Goal: Information Seeking & Learning: Find specific fact

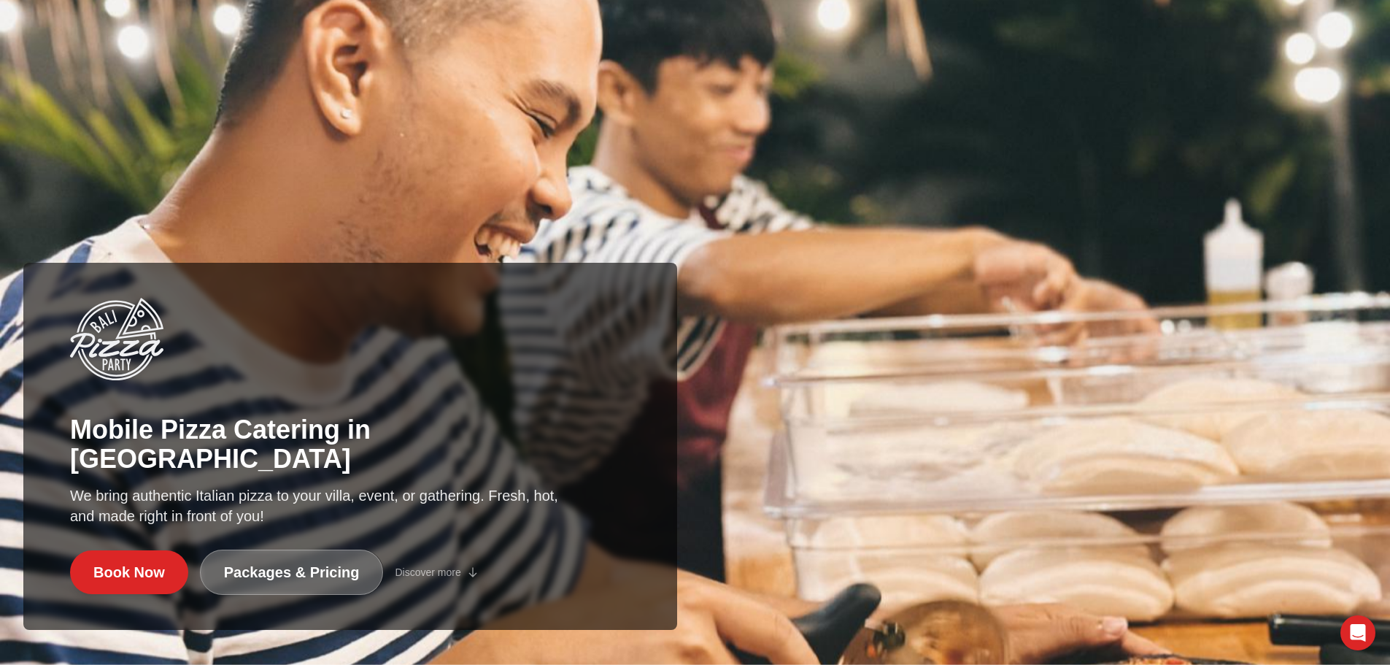
click at [298, 586] on link "Packages & Pricing" at bounding box center [292, 571] width 184 height 45
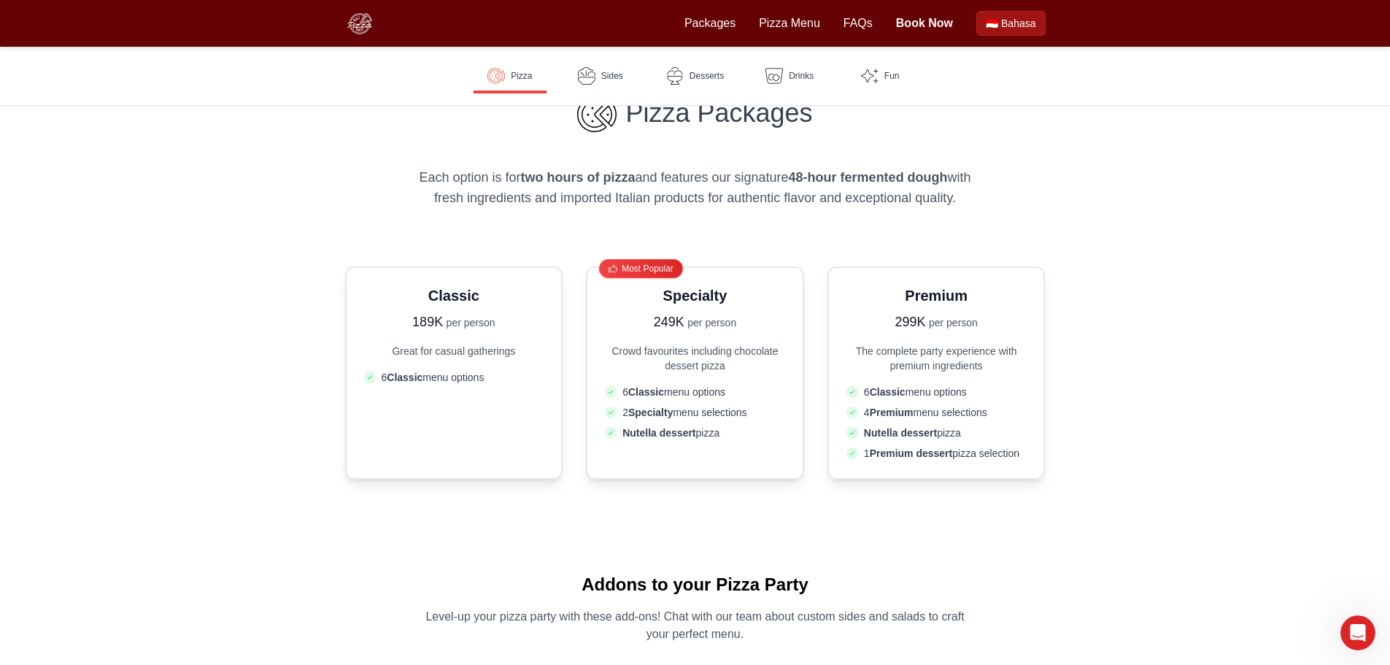
scroll to position [292, 0]
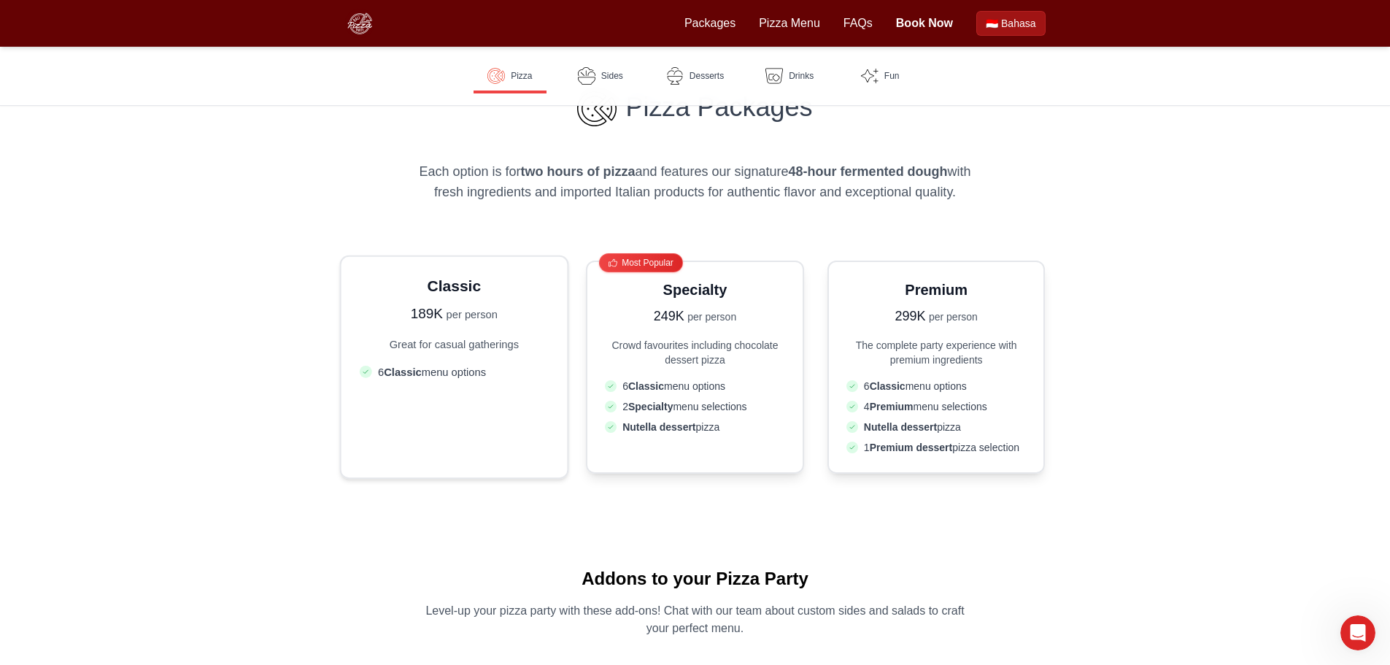
click at [436, 366] on span "6 Classic menu options" at bounding box center [432, 371] width 108 height 15
click at [789, 24] on link "Pizza Menu" at bounding box center [789, 24] width 61 height 18
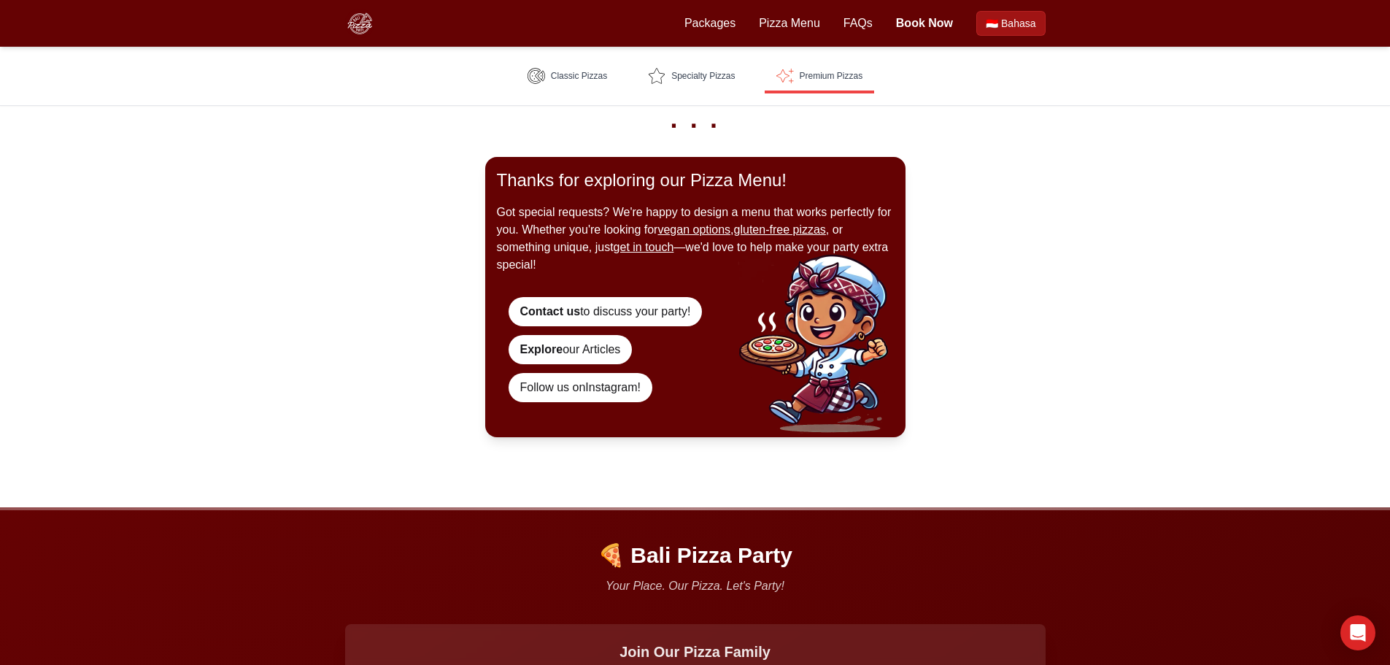
scroll to position [2773, 0]
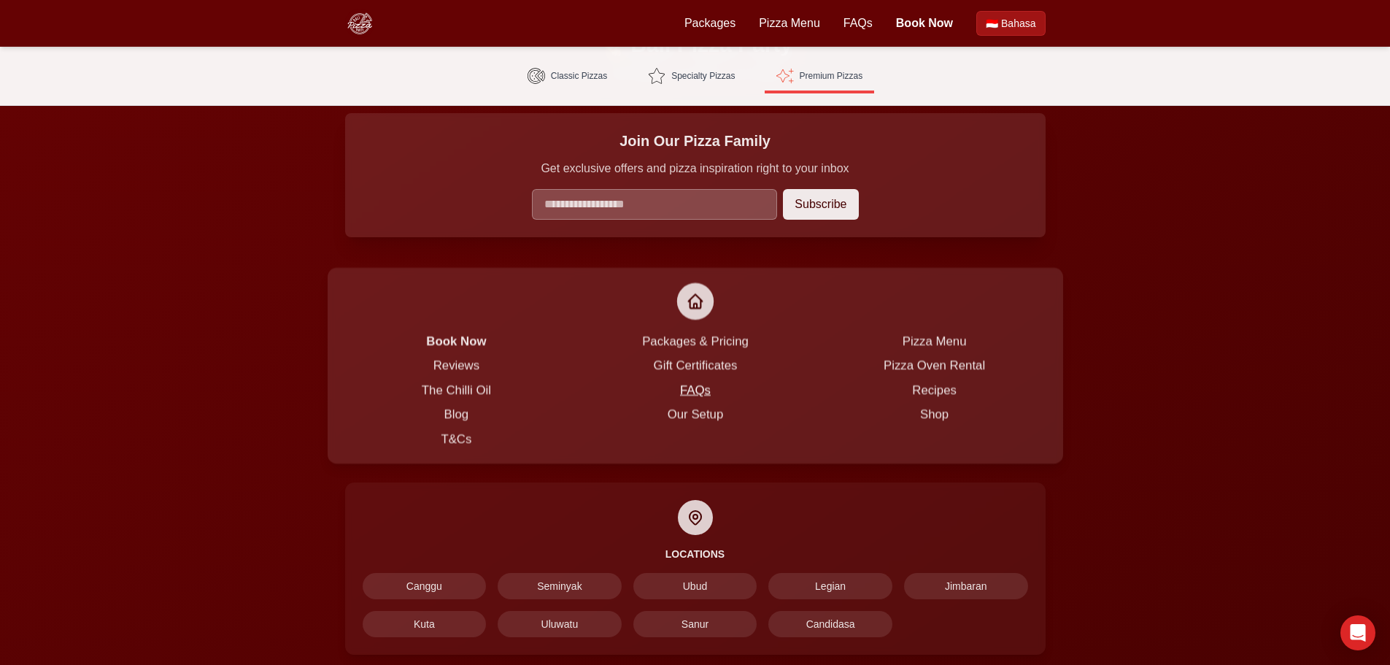
click at [706, 393] on link "FAQs" at bounding box center [694, 389] width 31 height 13
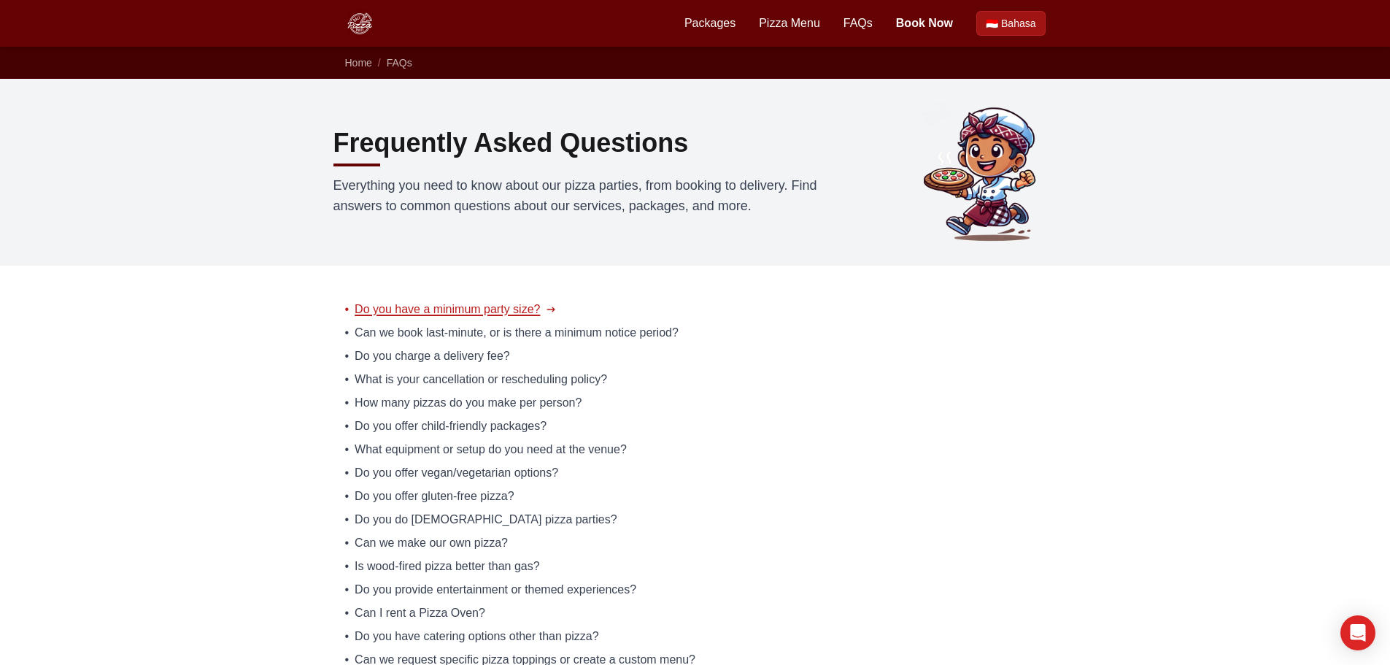
click at [503, 310] on span "Do you have a minimum party size?" at bounding box center [447, 310] width 185 height 18
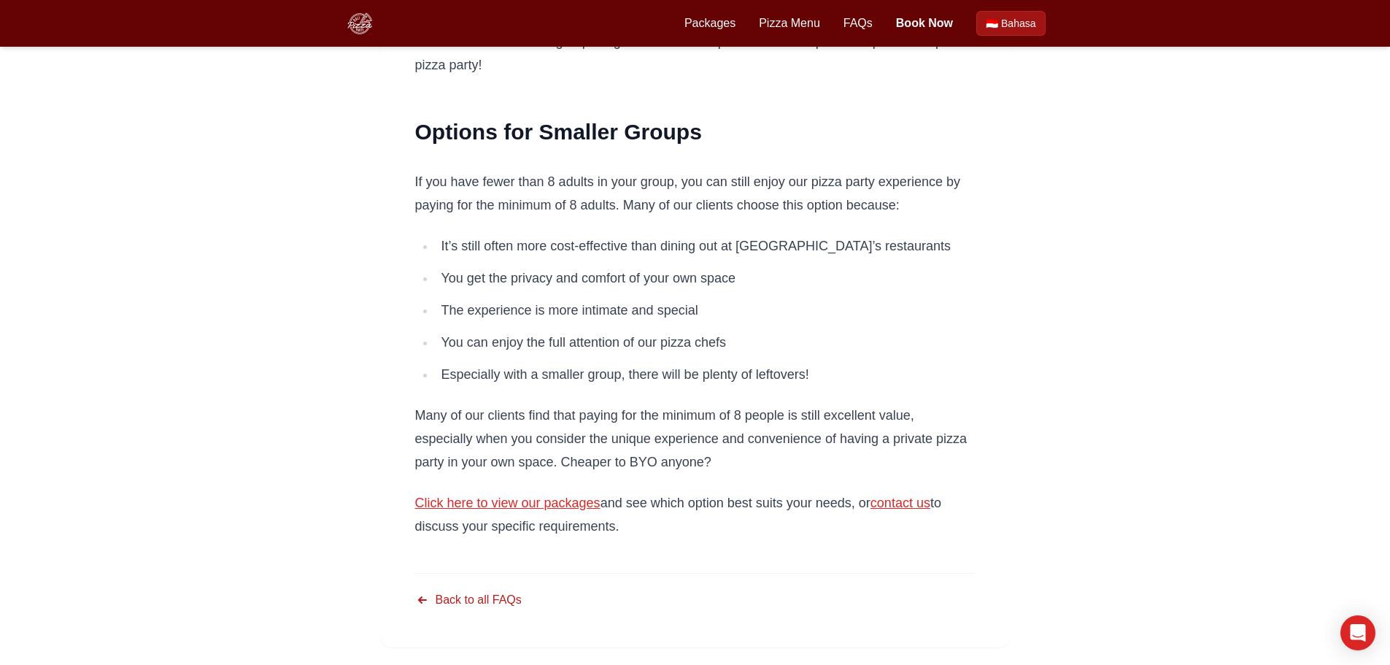
scroll to position [292, 0]
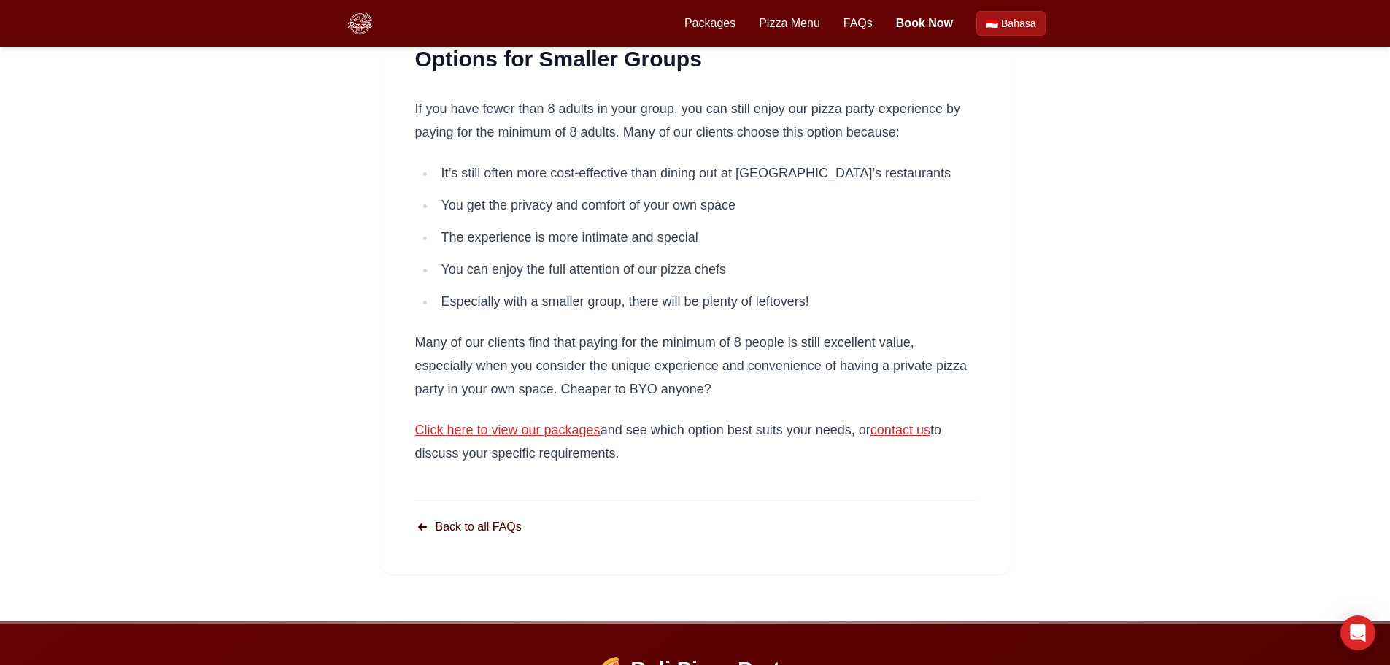
click at [460, 528] on link "Back to all FAQs" at bounding box center [468, 527] width 107 height 18
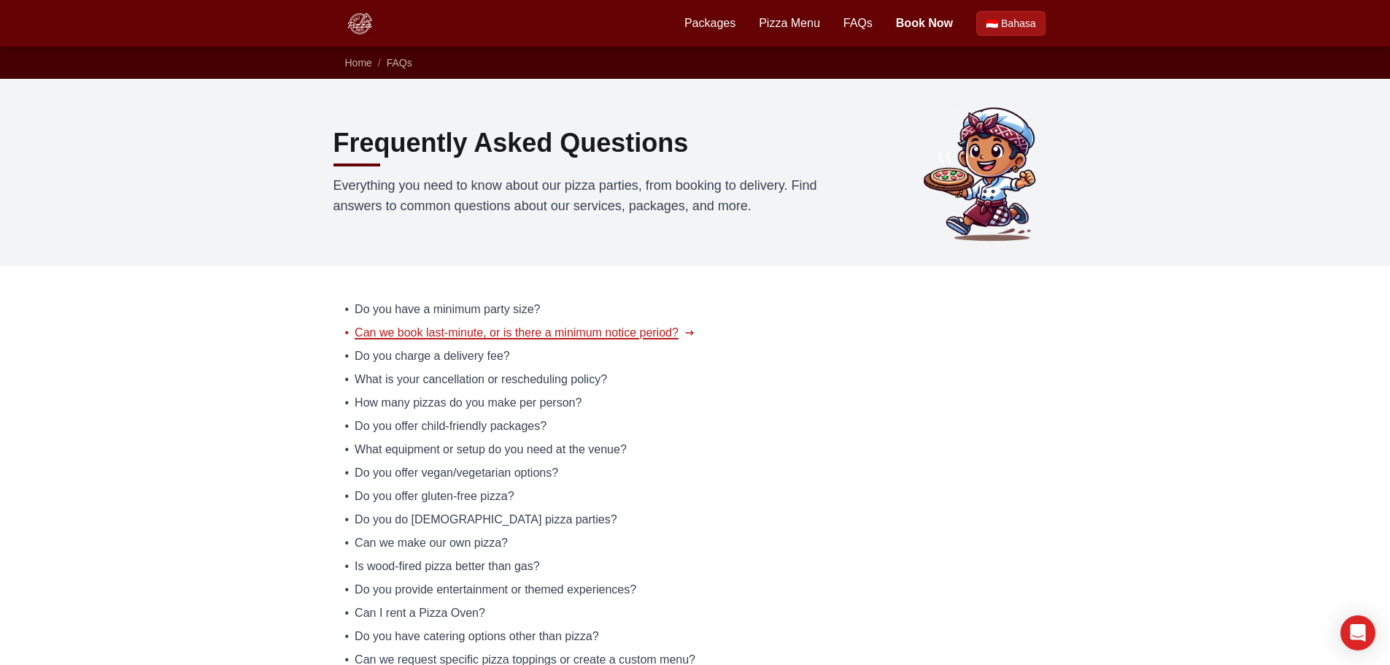
click at [512, 333] on span "Can we book last-minute, or is there a minimum notice period?" at bounding box center [517, 333] width 324 height 18
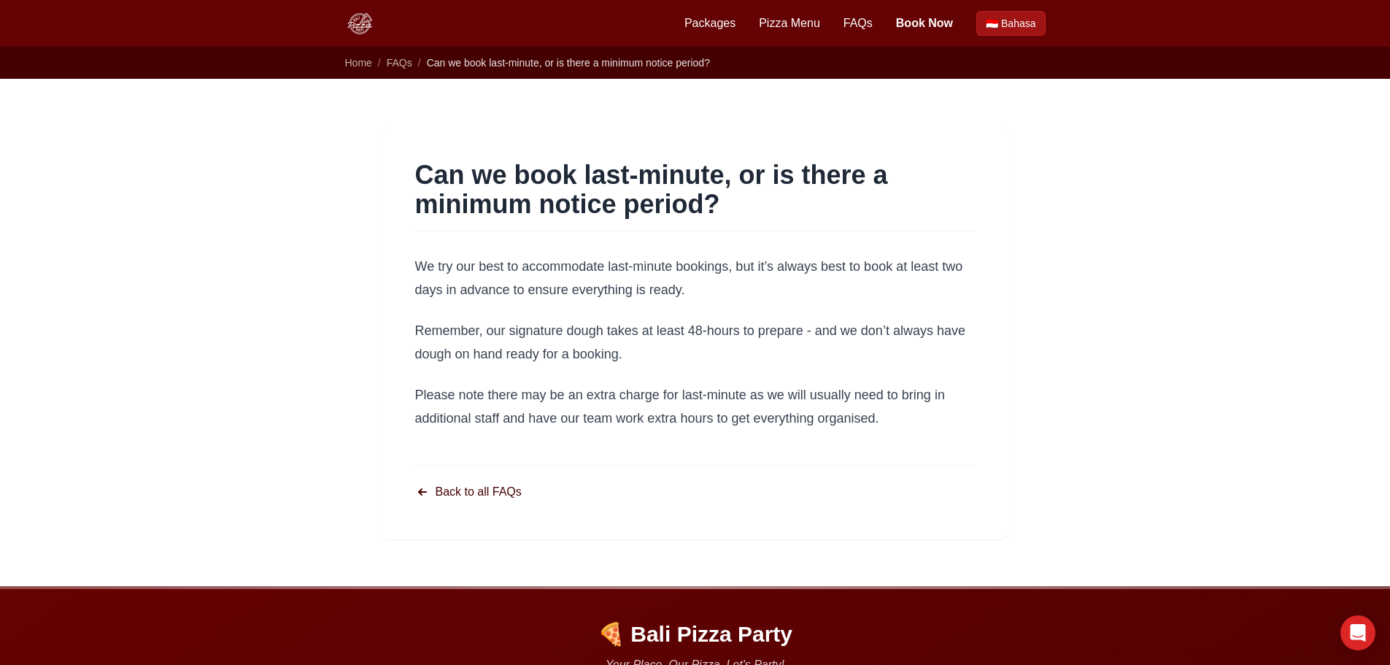
click at [490, 494] on link "Back to all FAQs" at bounding box center [468, 492] width 107 height 18
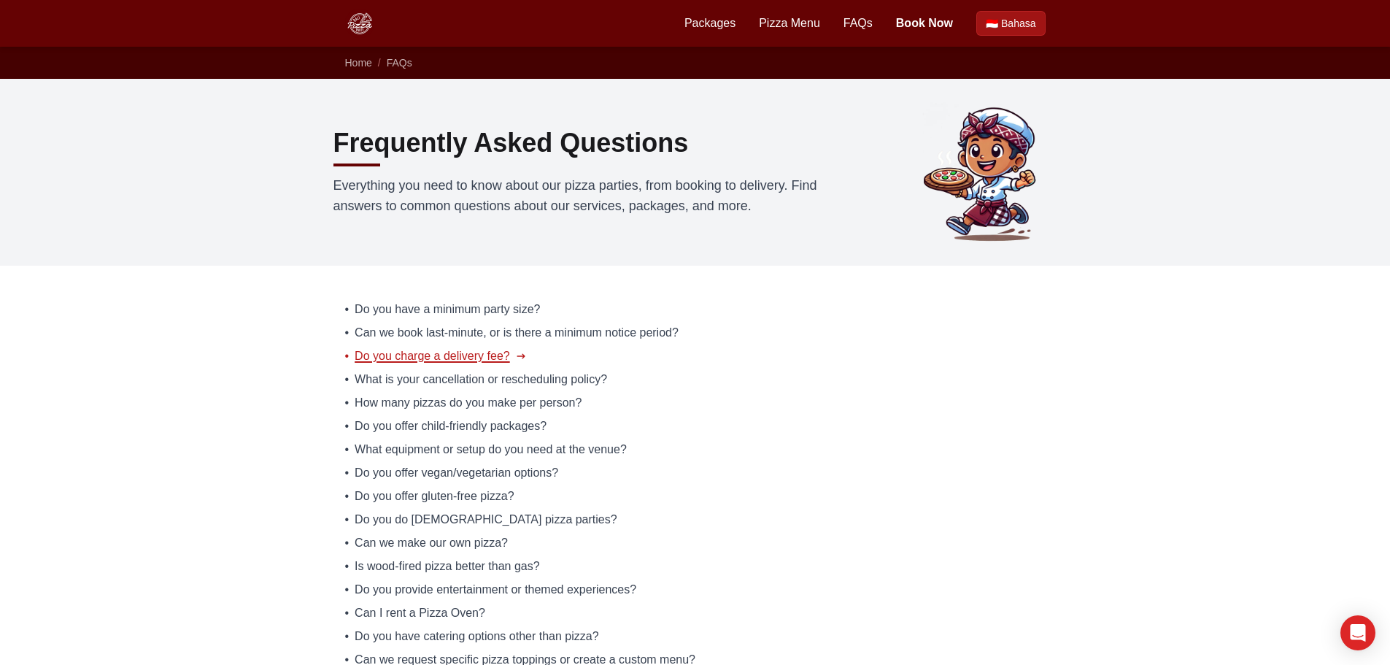
click at [487, 358] on span "Do you charge a delivery fee?" at bounding box center [432, 356] width 155 height 18
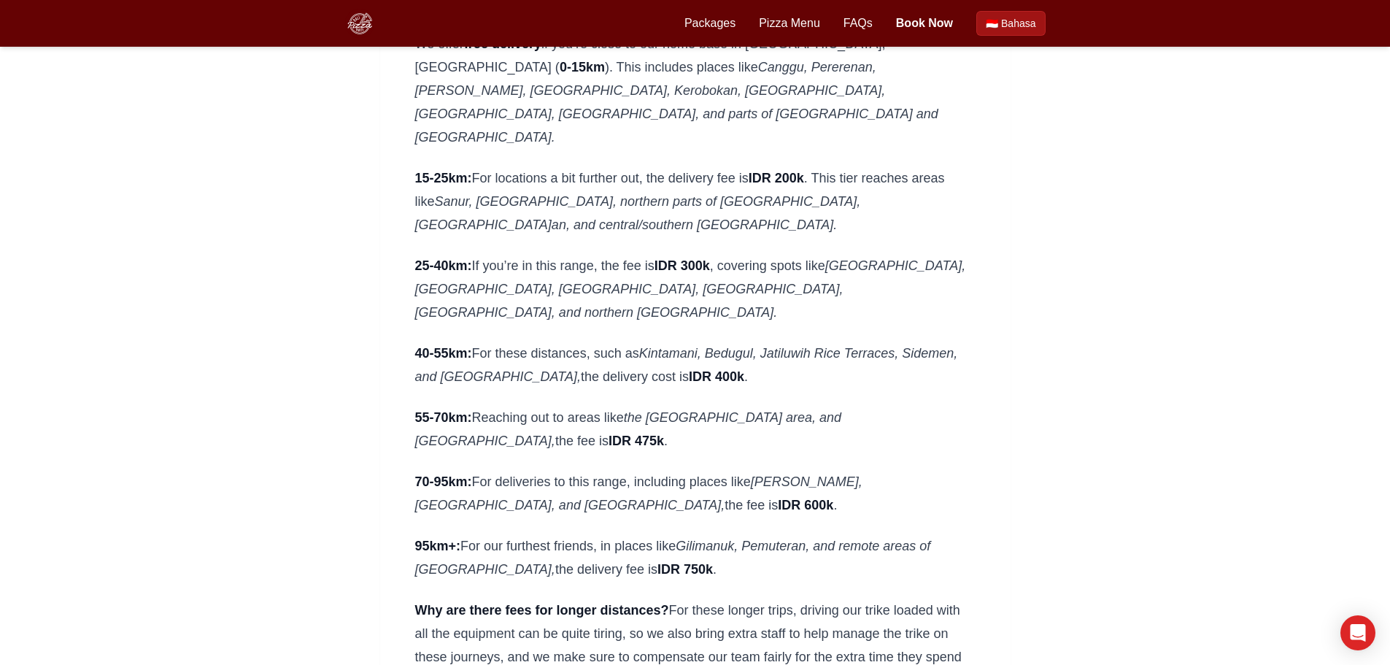
scroll to position [219, 0]
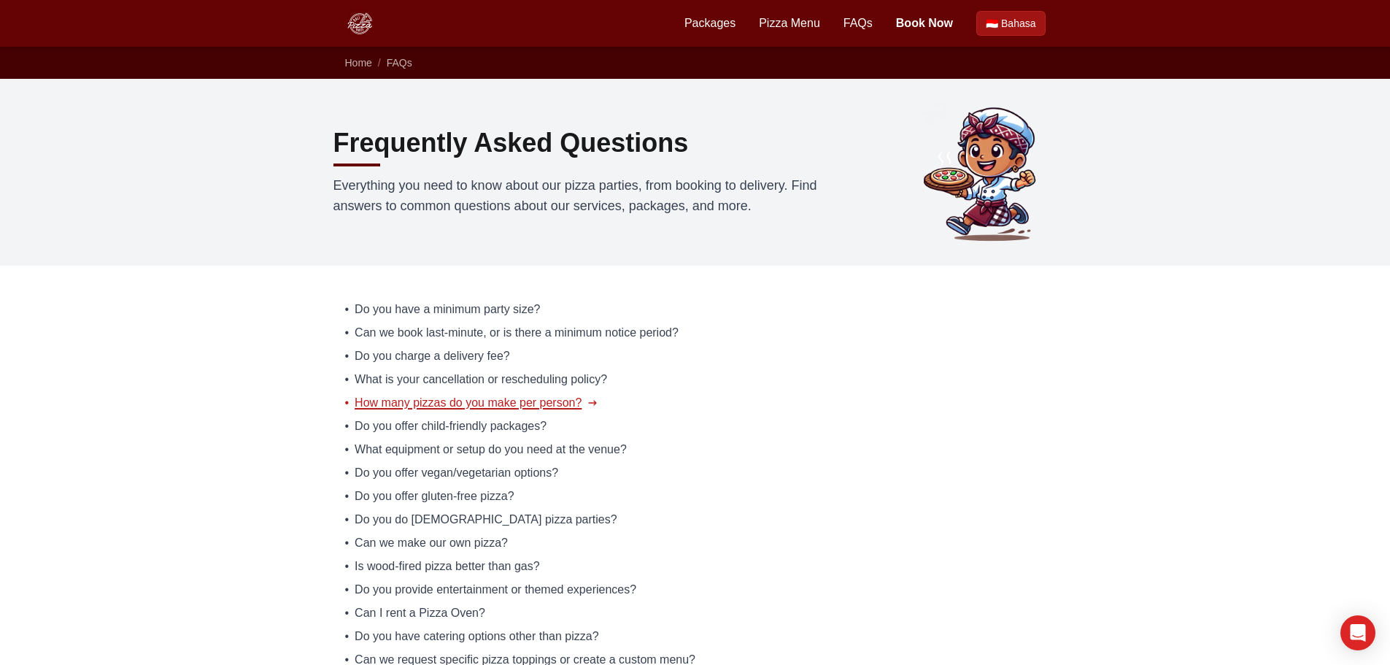
click at [501, 401] on span "How many pizzas do you make per person?" at bounding box center [468, 403] width 227 height 18
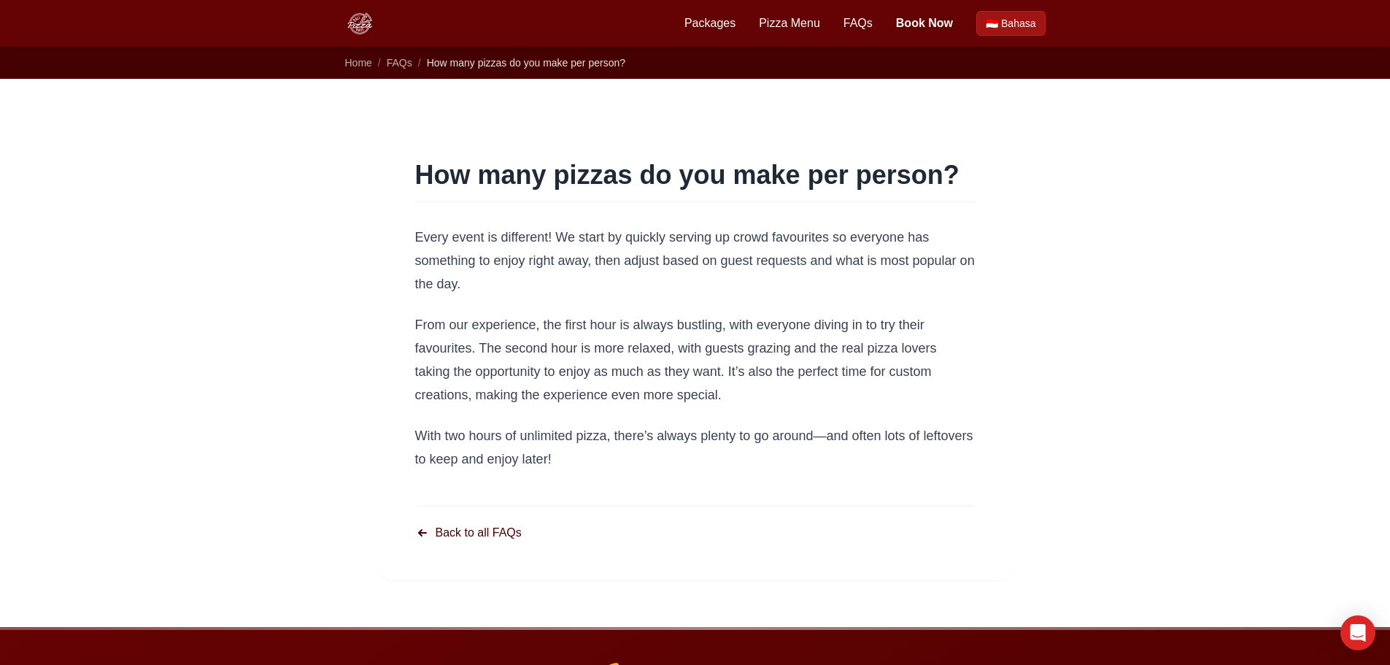
click at [490, 536] on link "Back to all FAQs" at bounding box center [468, 533] width 107 height 18
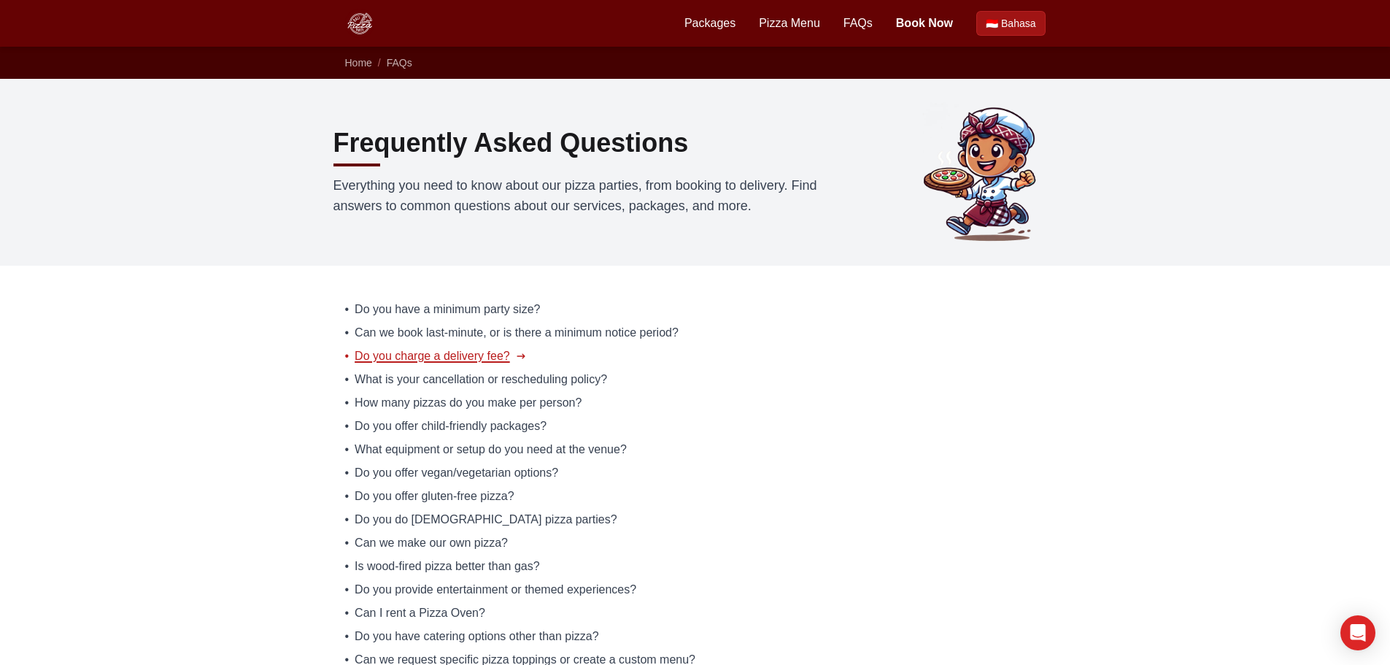
click at [396, 356] on span "Do you charge a delivery fee?" at bounding box center [432, 356] width 155 height 18
click at [506, 451] on span "What equipment or setup do you need at the venue?" at bounding box center [491, 450] width 272 height 18
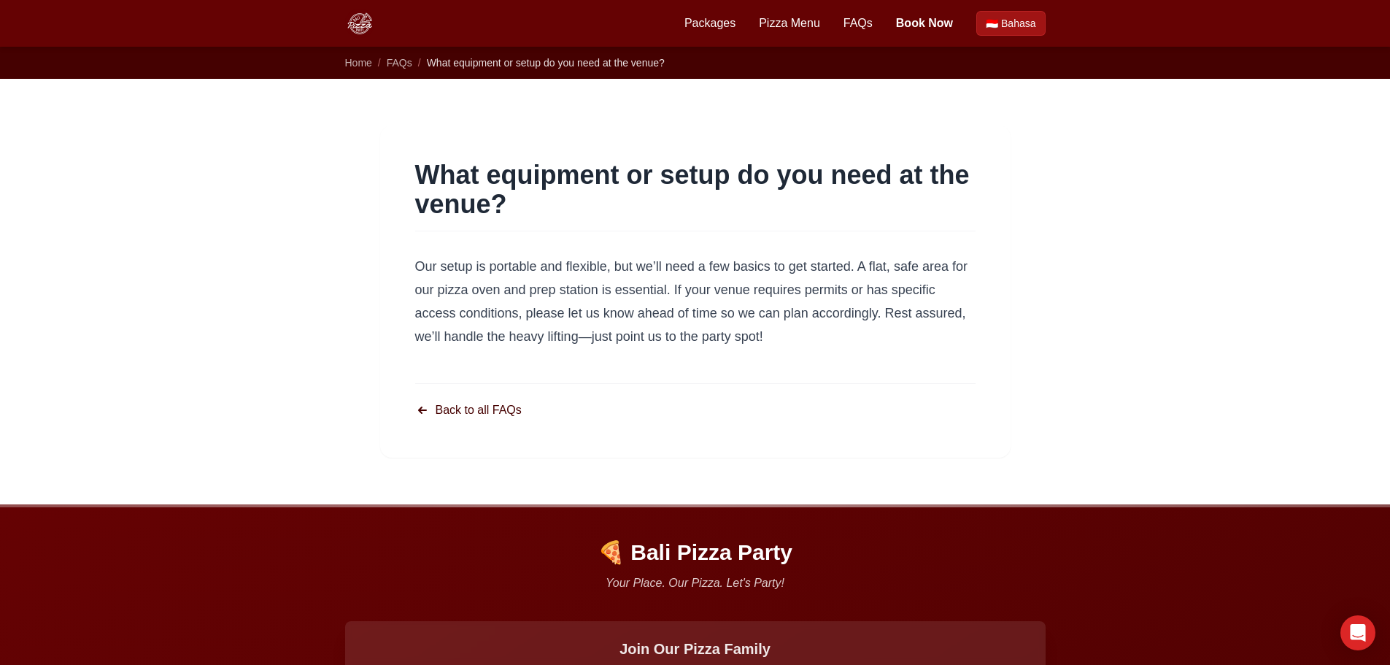
click at [451, 403] on link "Back to all FAQs" at bounding box center [468, 410] width 107 height 18
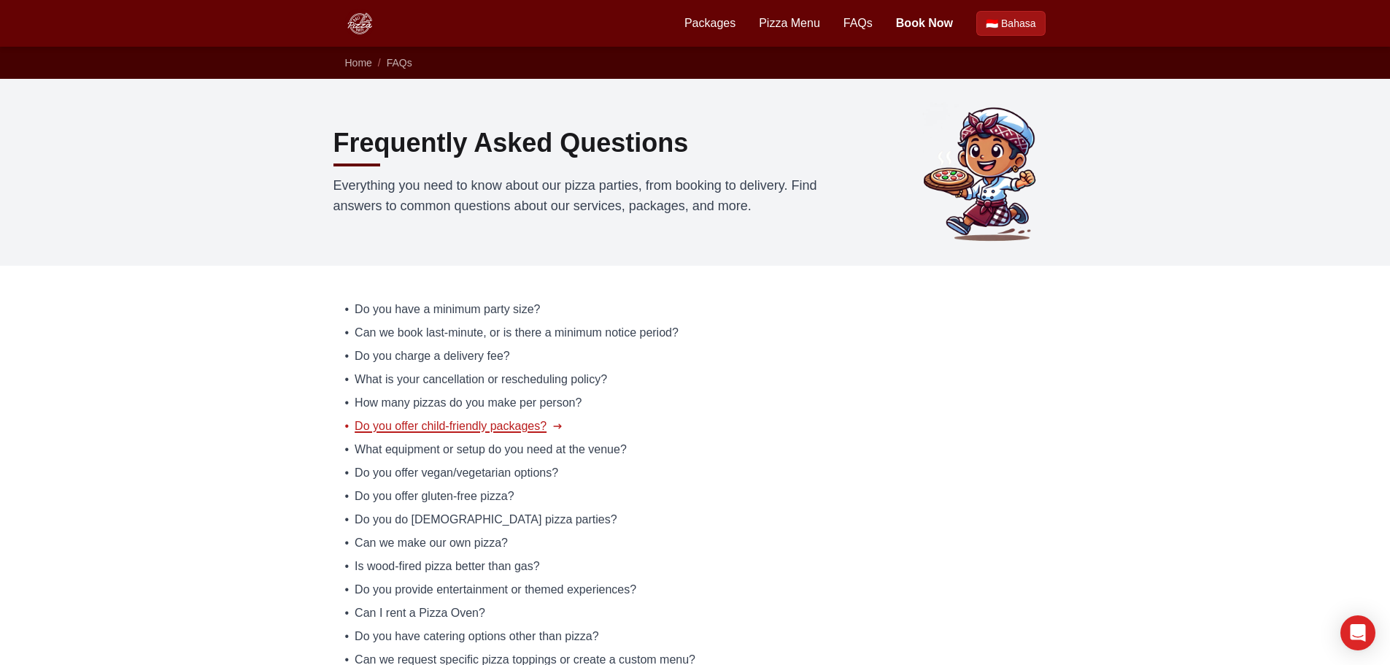
click at [452, 425] on span "Do you offer child-friendly packages?" at bounding box center [451, 426] width 192 height 18
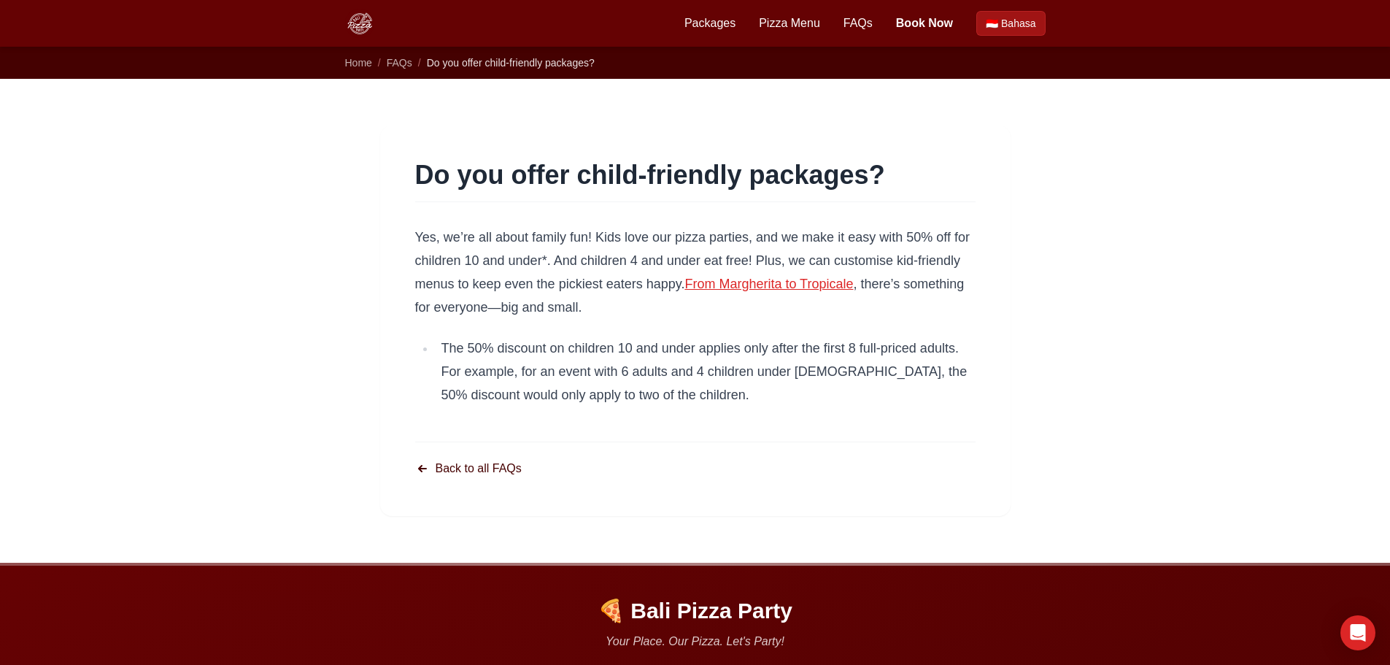
click at [480, 470] on link "Back to all FAQs" at bounding box center [468, 469] width 107 height 18
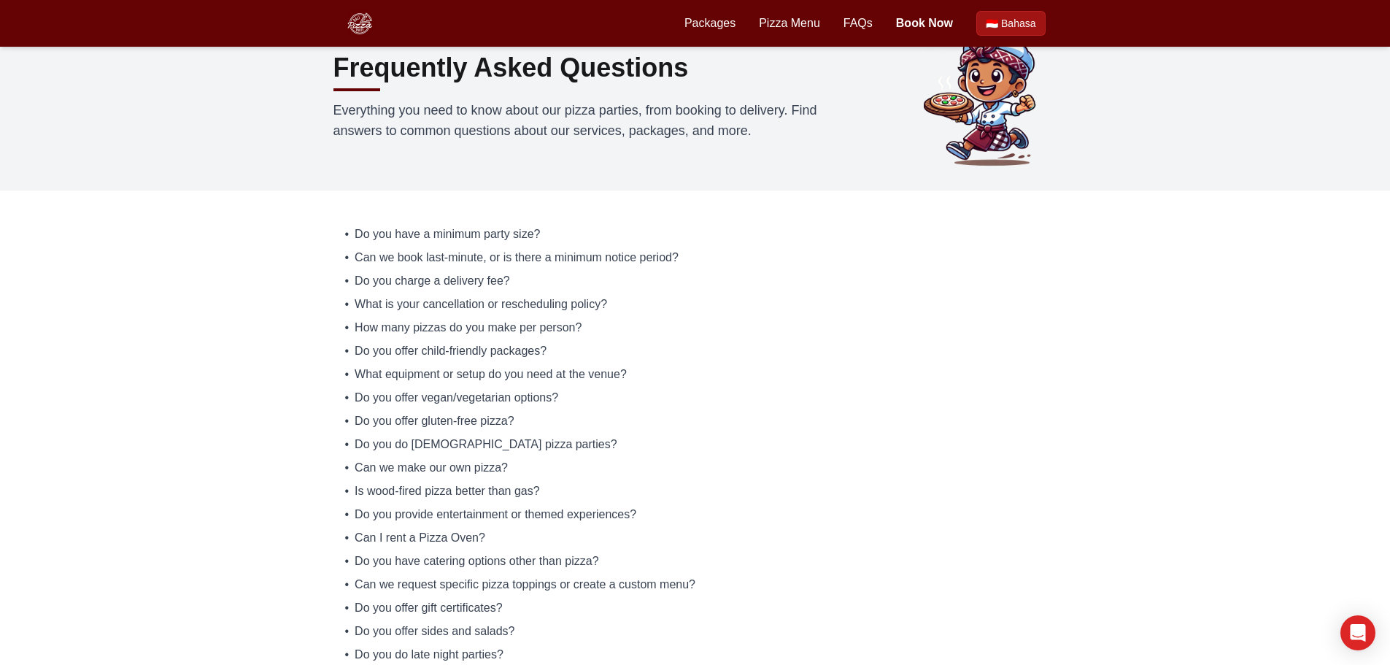
scroll to position [146, 0]
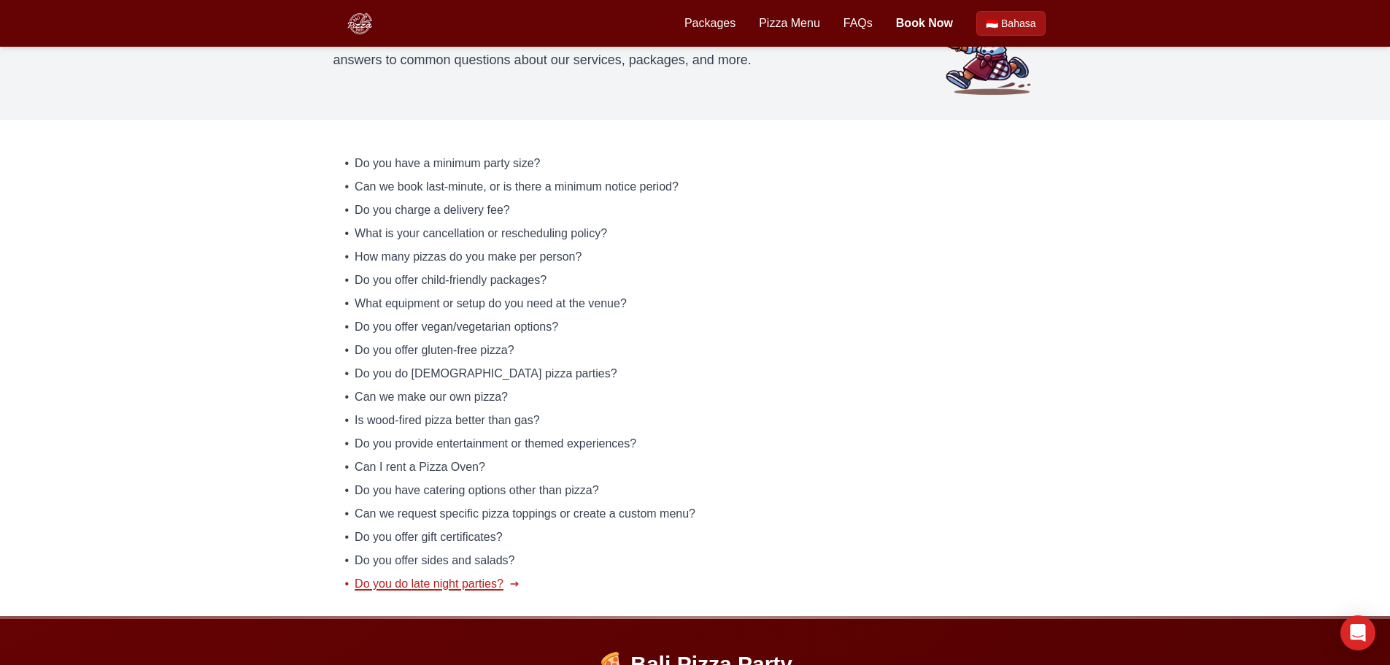
click at [443, 587] on span "Do you do late night parties?" at bounding box center [429, 584] width 149 height 18
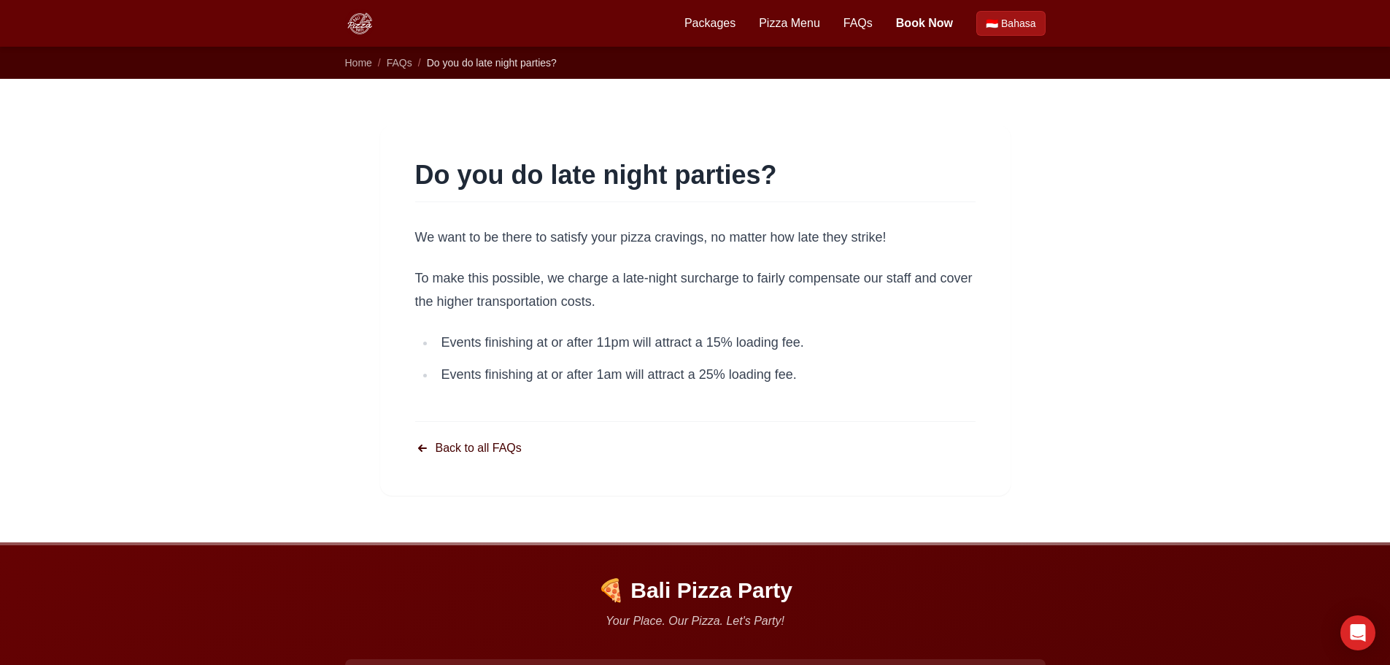
click at [464, 446] on link "Back to all FAQs" at bounding box center [468, 448] width 107 height 18
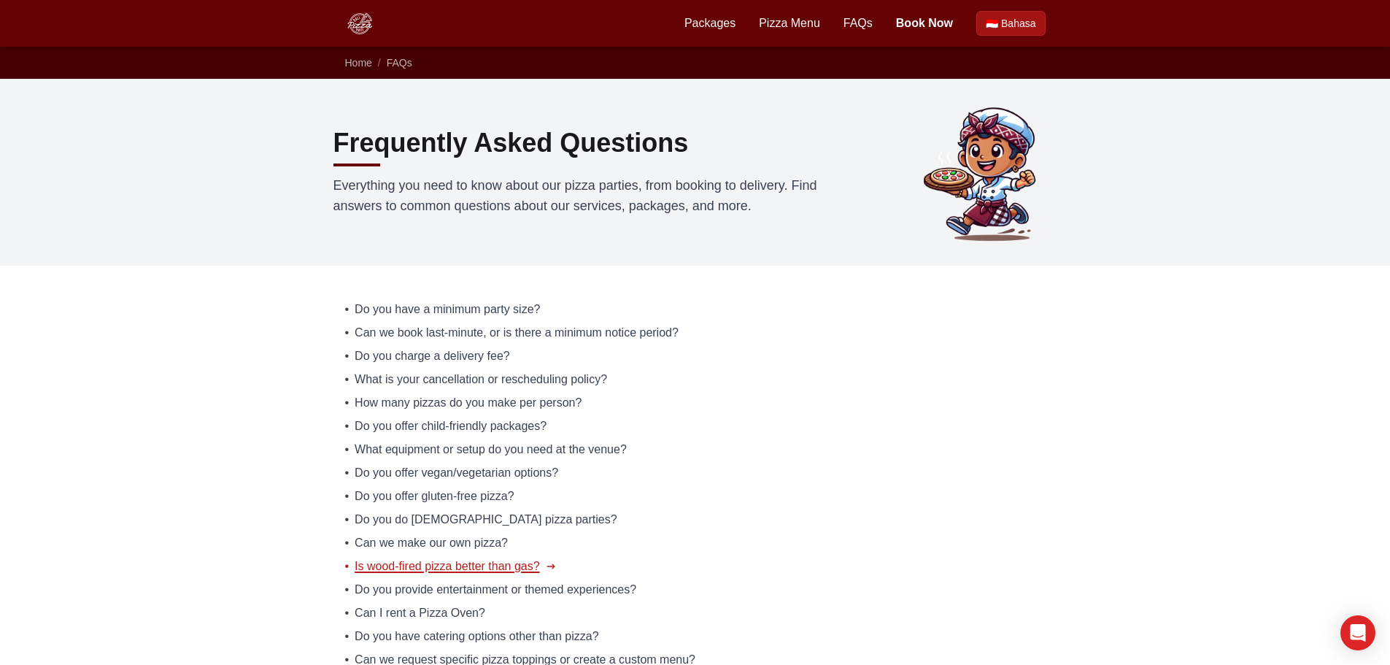
click at [439, 567] on span "Is wood-fired pizza better than gas?" at bounding box center [447, 566] width 185 height 18
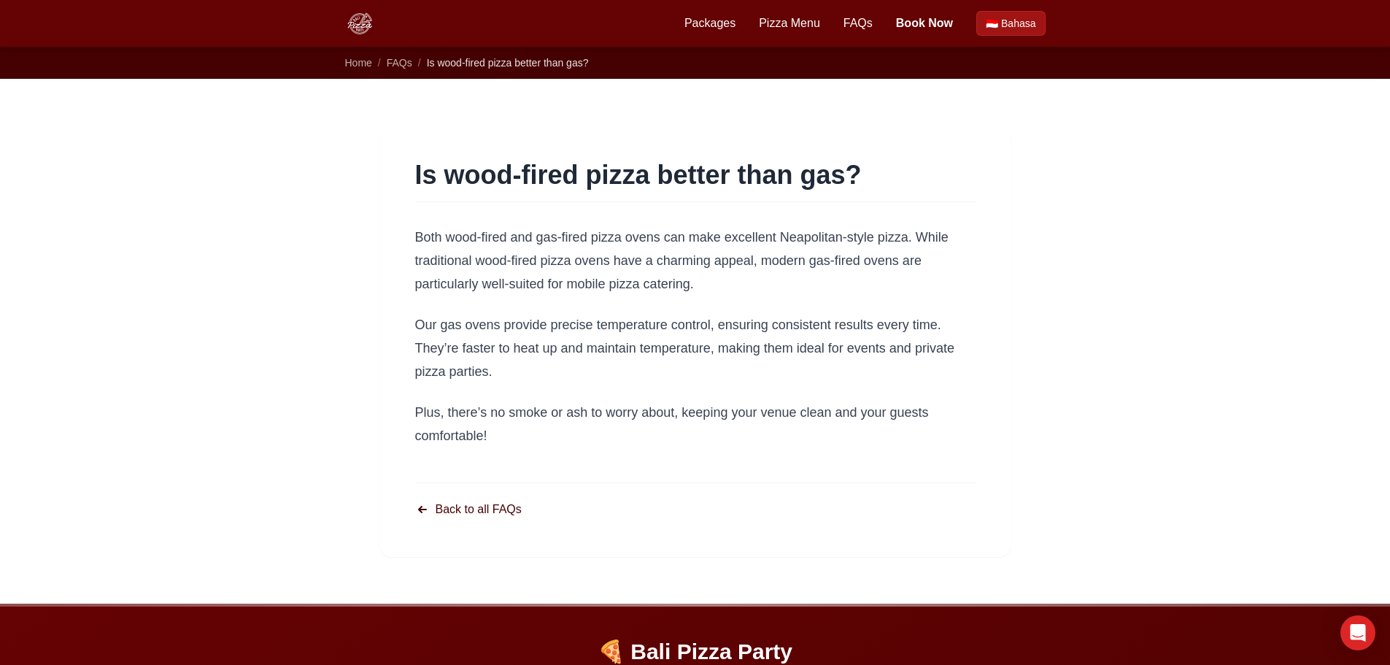
click at [472, 506] on link "Back to all FAQs" at bounding box center [468, 510] width 107 height 18
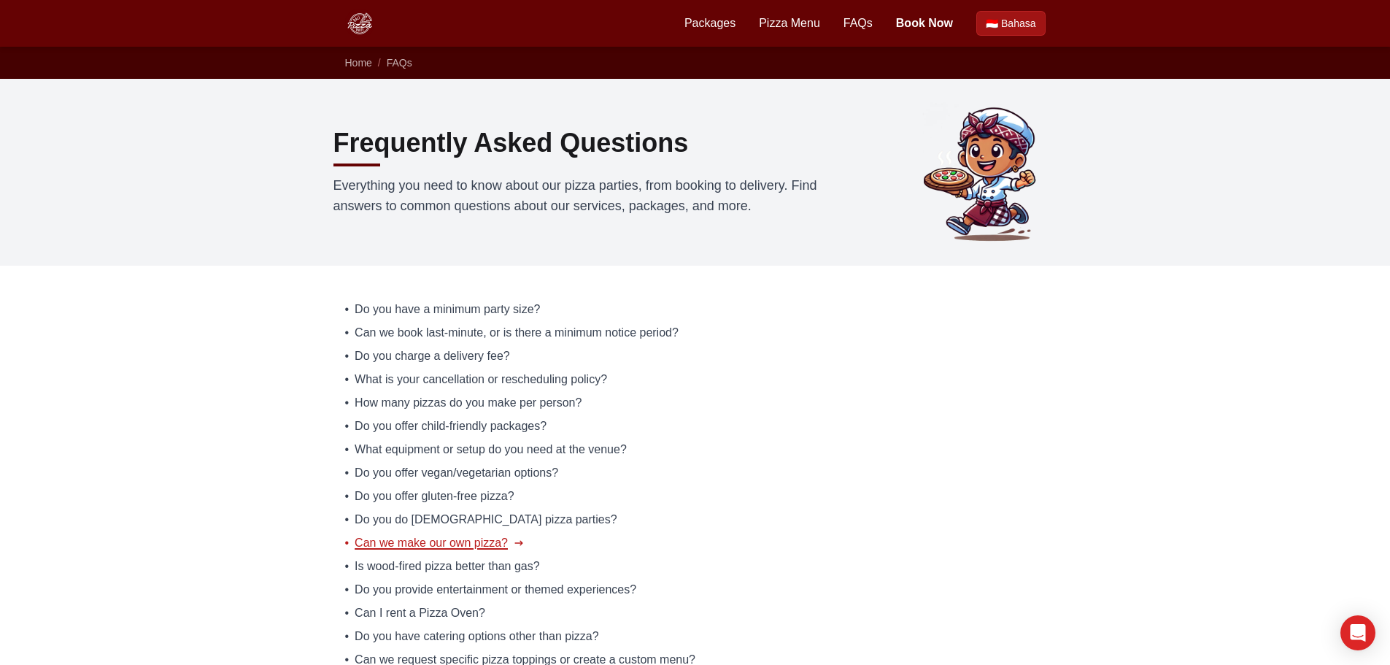
click at [424, 540] on span "Can we make our own pizza?" at bounding box center [431, 543] width 153 height 18
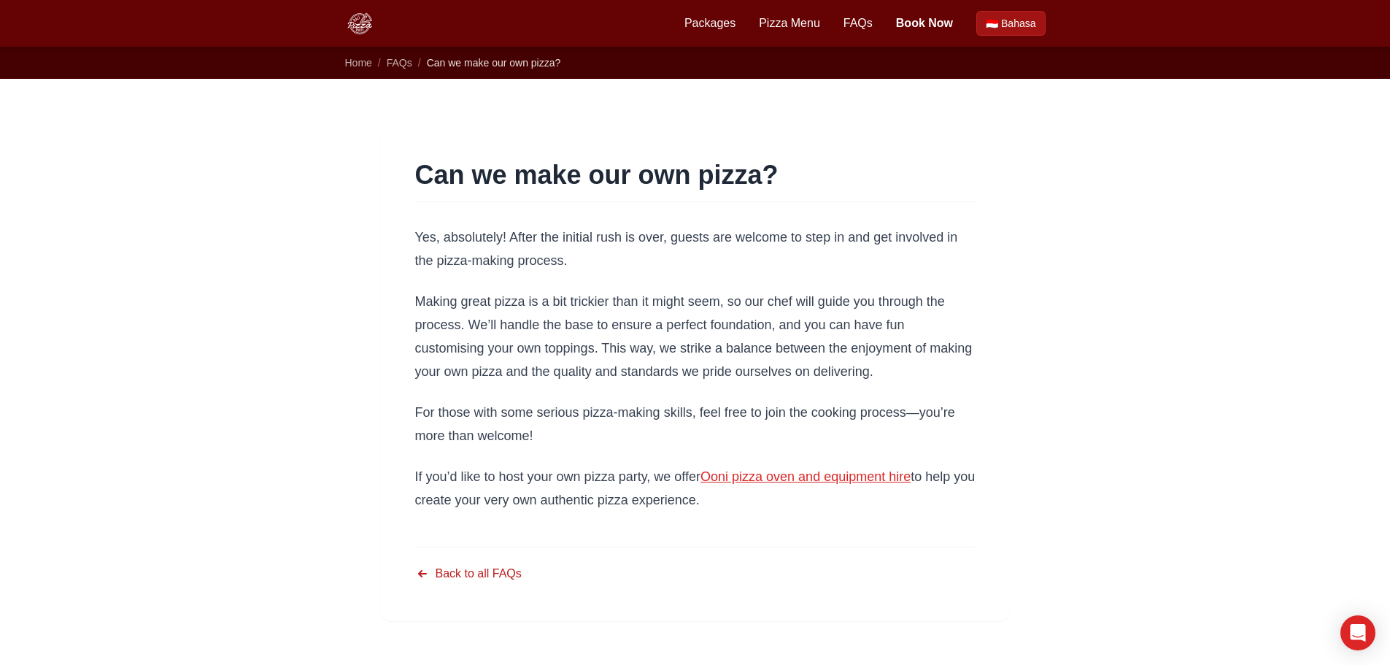
drag, startPoint x: 468, startPoint y: 525, endPoint x: 337, endPoint y: 541, distance: 132.2
click at [337, 541] on div "Can we make our own pizza? Yes, absolutely! After the initial rush is over, gue…" at bounding box center [695, 373] width 747 height 589
click at [429, 582] on link "Back to all FAQs" at bounding box center [468, 574] width 107 height 18
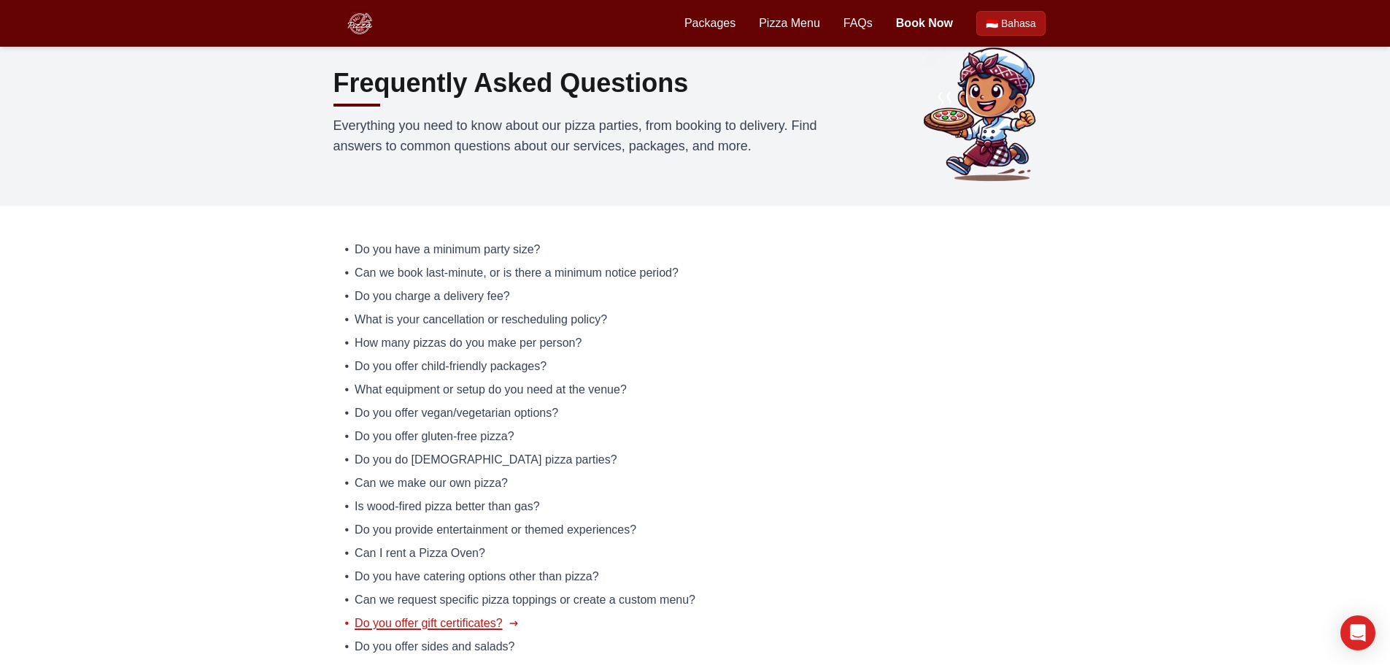
scroll to position [146, 0]
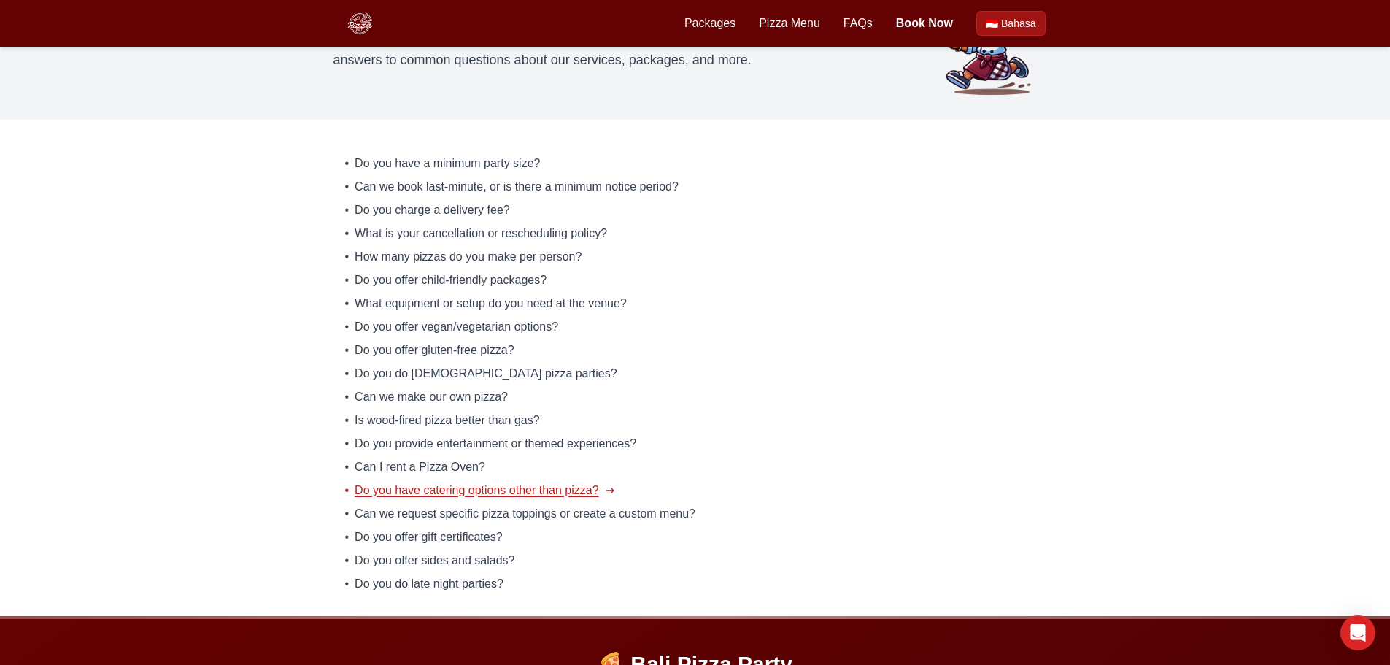
click at [474, 490] on span "Do you have catering options other than pizza?" at bounding box center [477, 491] width 244 height 18
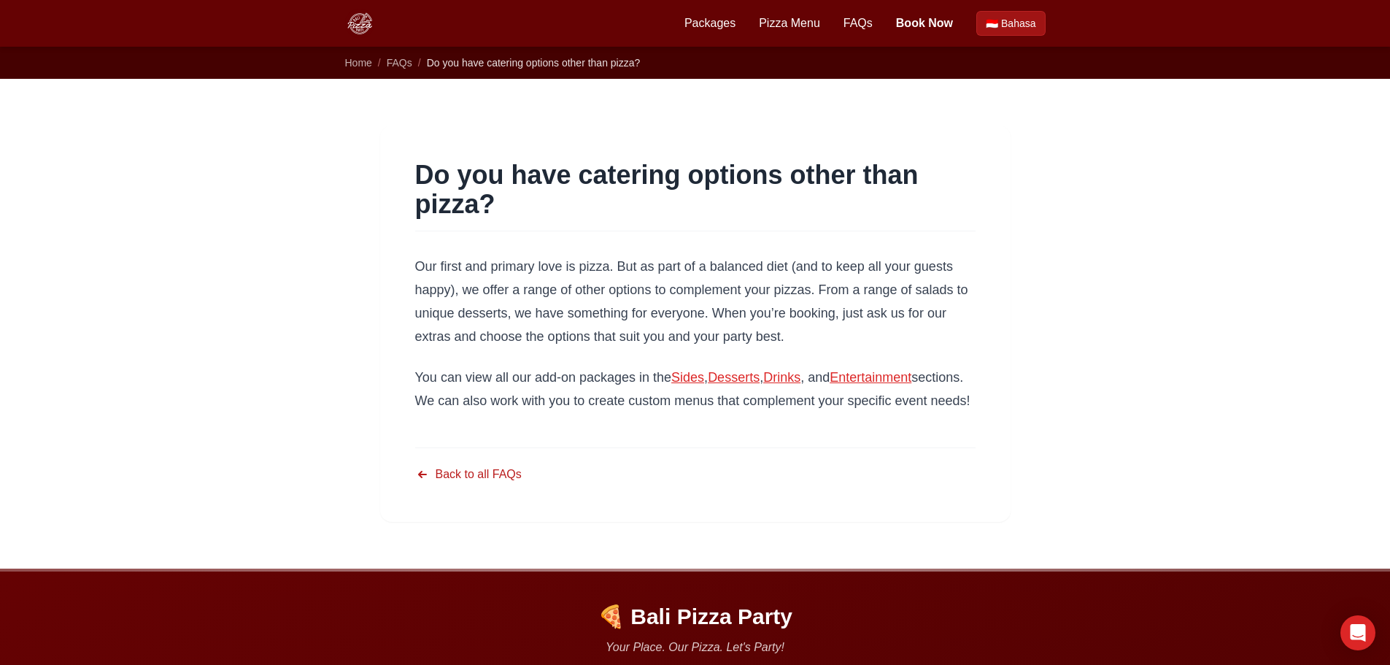
click at [474, 483] on link "Back to all FAQs" at bounding box center [468, 474] width 107 height 18
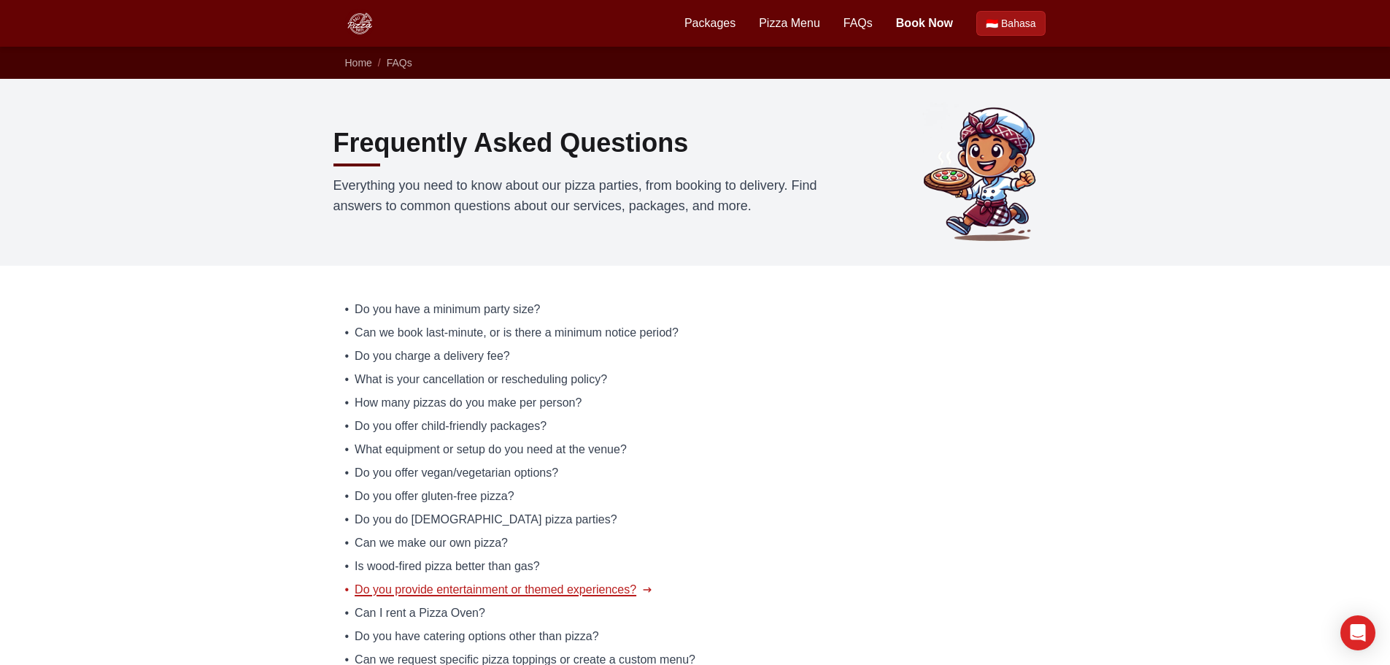
click at [436, 583] on span "Do you provide entertainment or themed experiences?" at bounding box center [496, 590] width 282 height 18
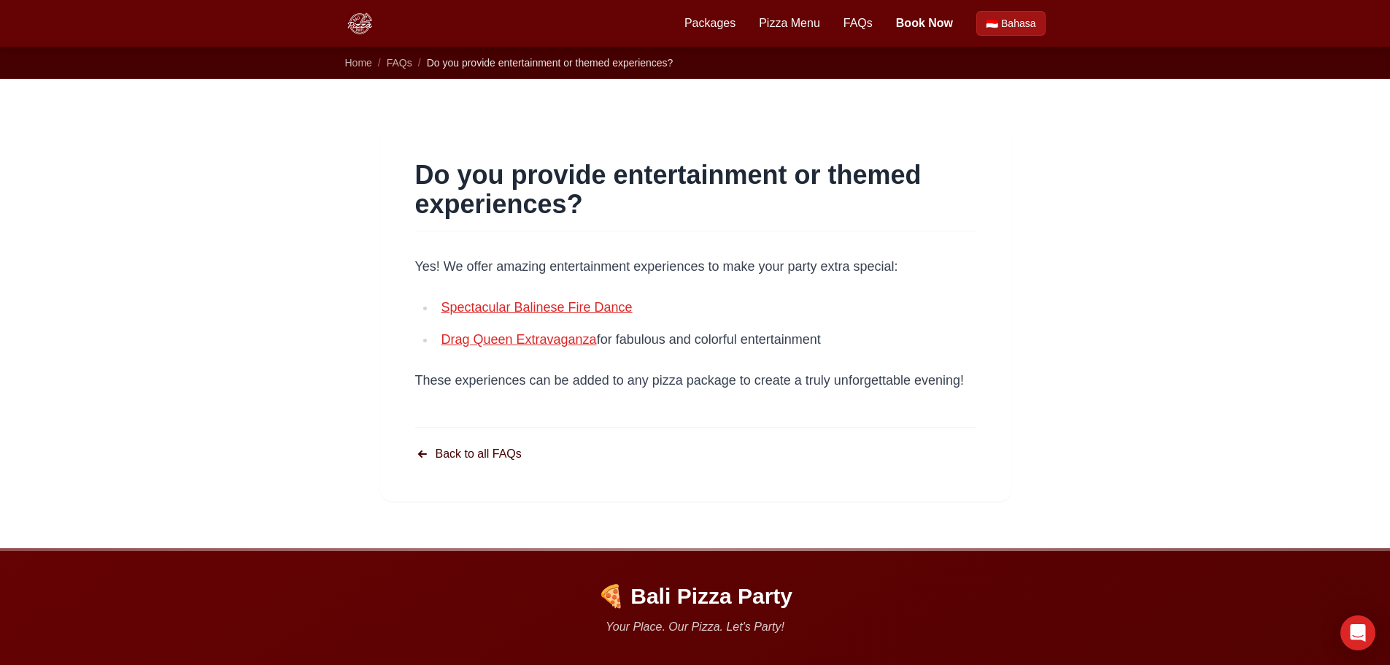
click at [509, 454] on link "Back to all FAQs" at bounding box center [468, 454] width 107 height 18
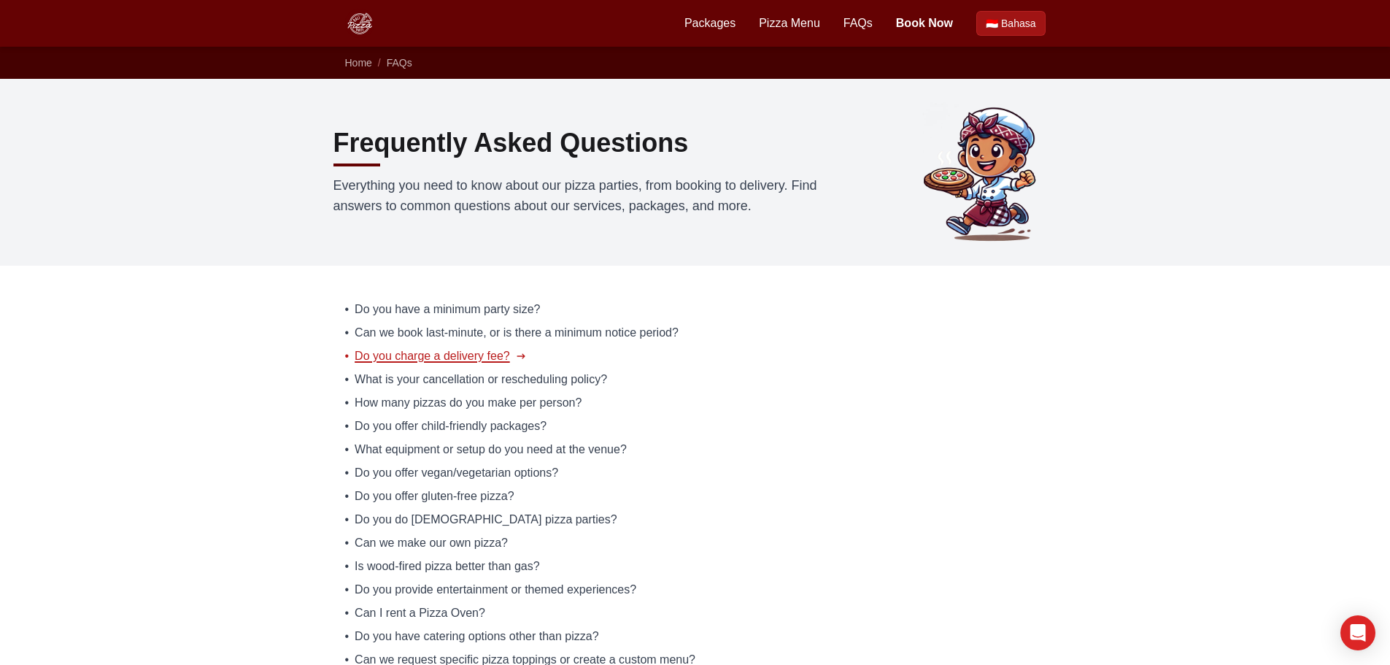
click at [452, 350] on span "Do you charge a delivery fee?" at bounding box center [432, 356] width 155 height 18
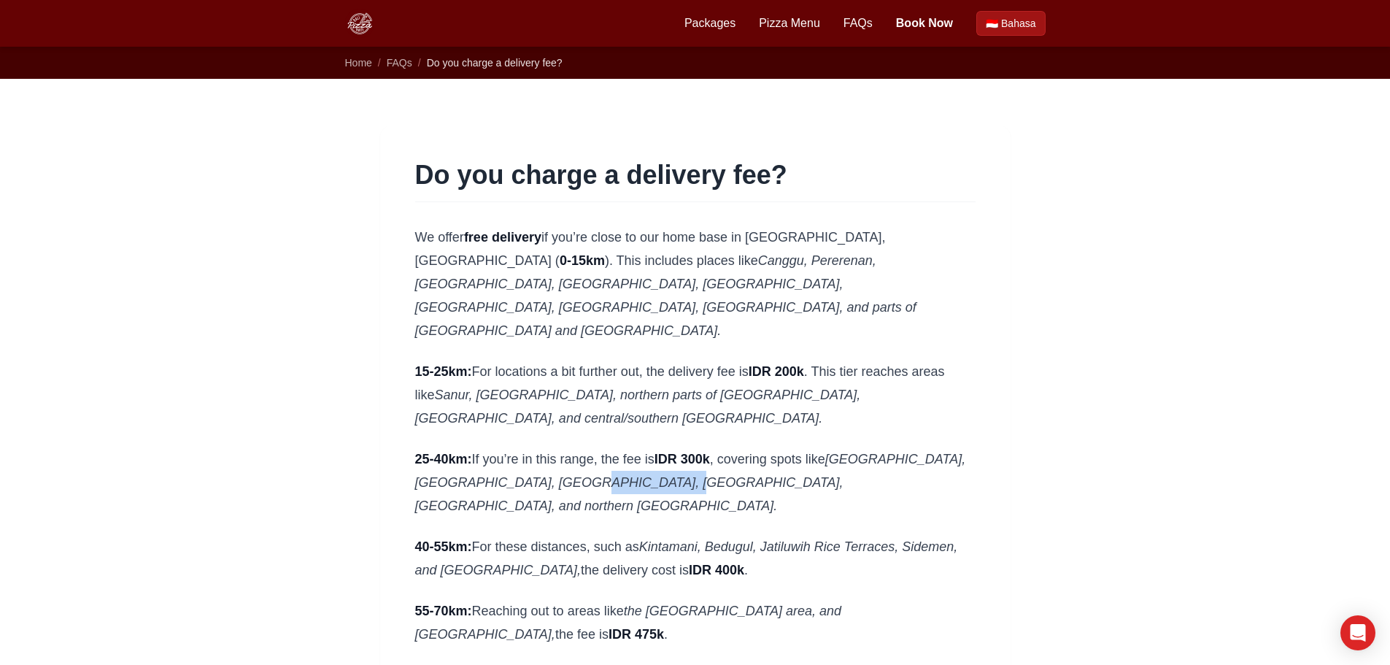
drag, startPoint x: 560, startPoint y: 410, endPoint x: 650, endPoint y: 414, distance: 90.6
click at [650, 452] on em "[GEOGRAPHIC_DATA], [GEOGRAPHIC_DATA], [GEOGRAPHIC_DATA], [GEOGRAPHIC_DATA], [GE…" at bounding box center [690, 482] width 551 height 61
copy em "[GEOGRAPHIC_DATA]"
click at [363, 460] on div "Do you charge a delivery fee? We offer free delivery if you’re close to our hom…" at bounding box center [695, 560] width 747 height 962
